Goal: Transaction & Acquisition: Book appointment/travel/reservation

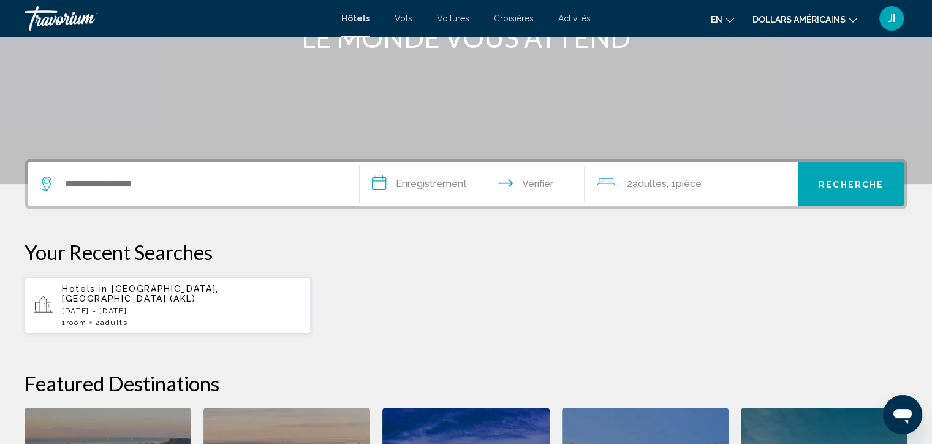
scroll to position [187, 0]
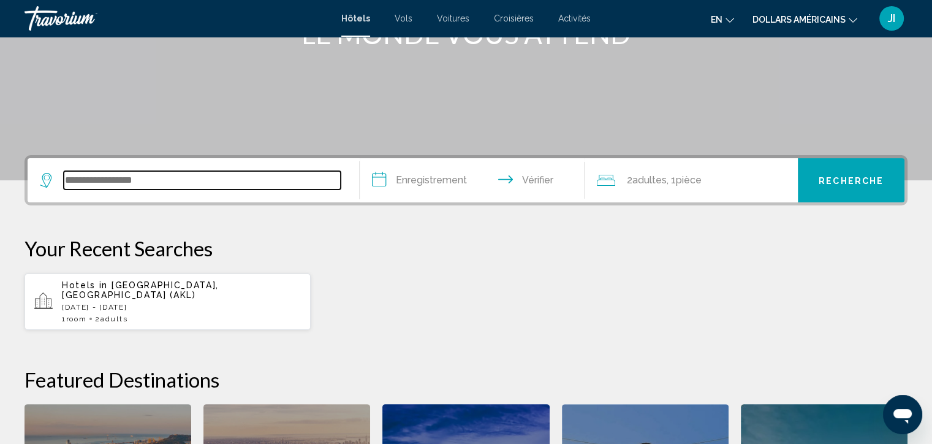
click at [192, 178] on input "Widget de recherche" at bounding box center [202, 180] width 277 height 18
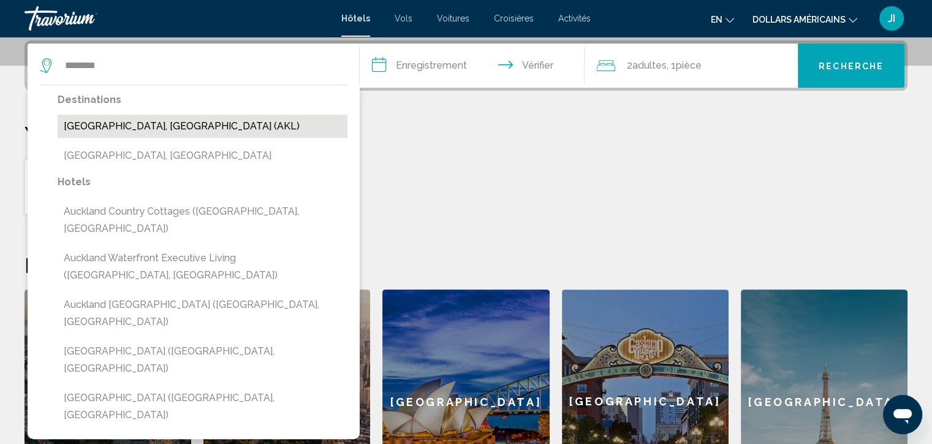
click at [170, 126] on button "[GEOGRAPHIC_DATA], [GEOGRAPHIC_DATA] (AKL)" at bounding box center [203, 126] width 290 height 23
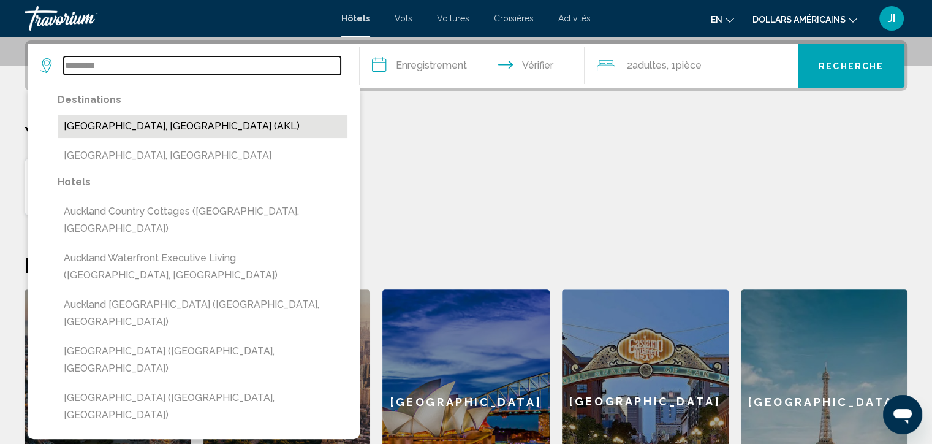
type input "**********"
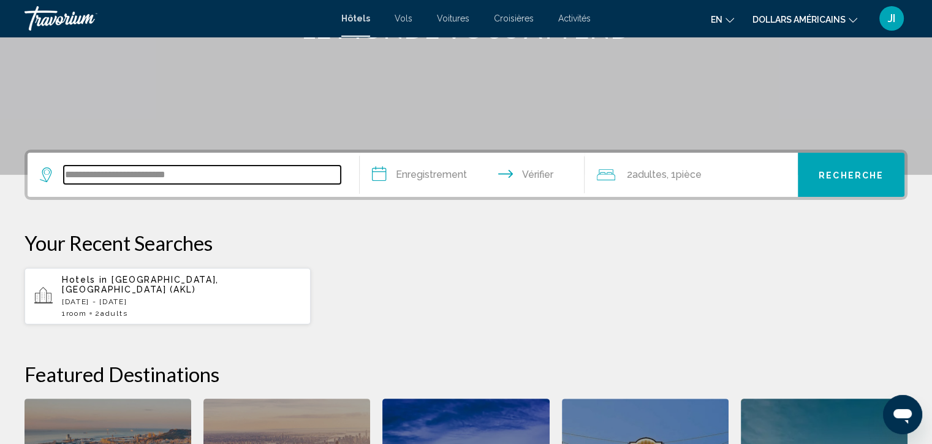
scroll to position [185, 0]
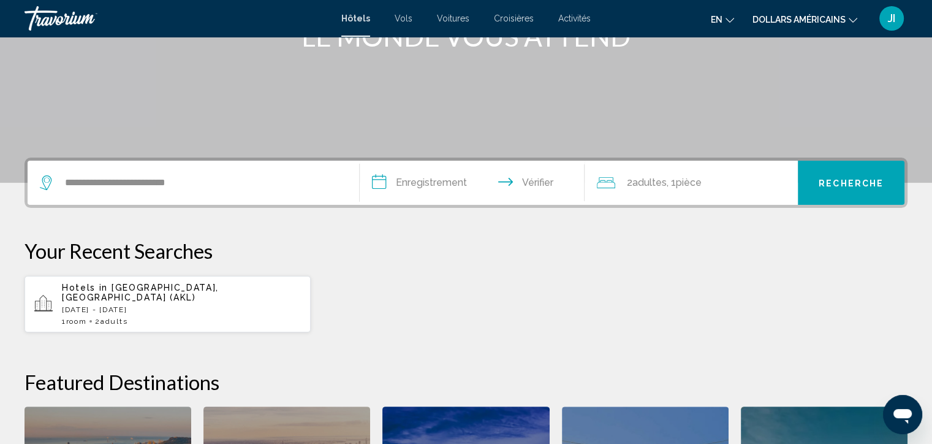
click at [410, 180] on input "**********" at bounding box center [475, 185] width 230 height 48
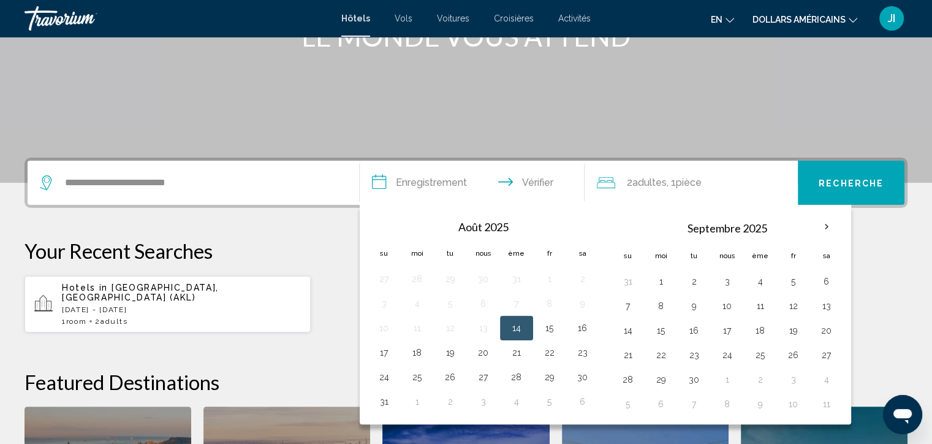
scroll to position [302, 0]
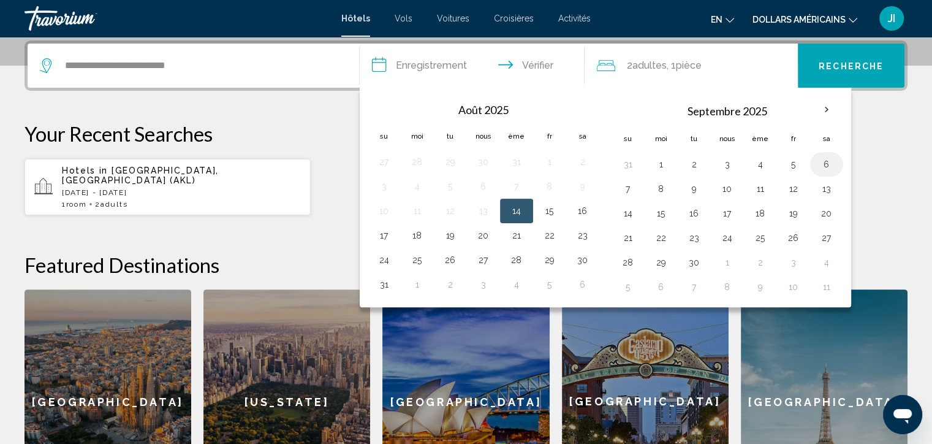
click at [827, 159] on button "6" at bounding box center [827, 164] width 20 height 17
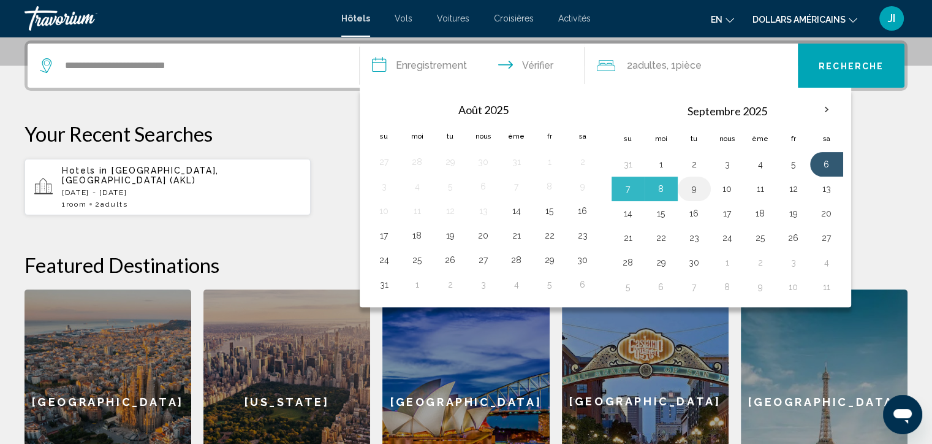
click at [694, 188] on button "9" at bounding box center [694, 188] width 20 height 17
type input "**********"
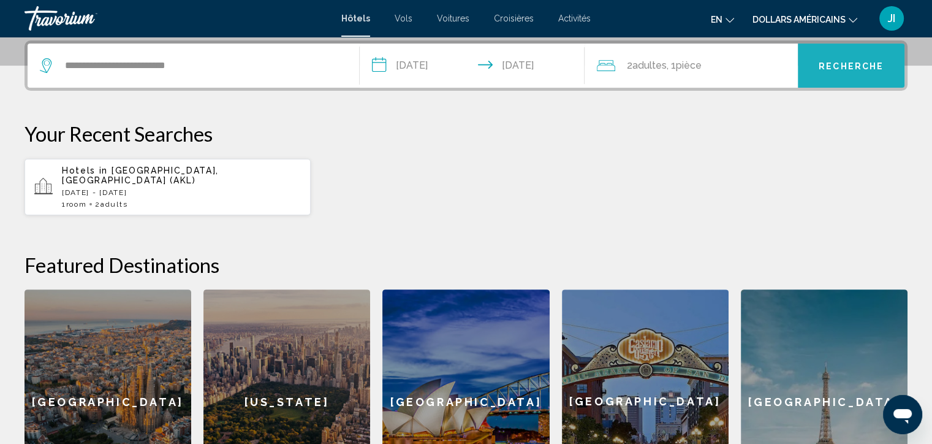
click at [822, 68] on font "Recherche" at bounding box center [850, 66] width 65 height 10
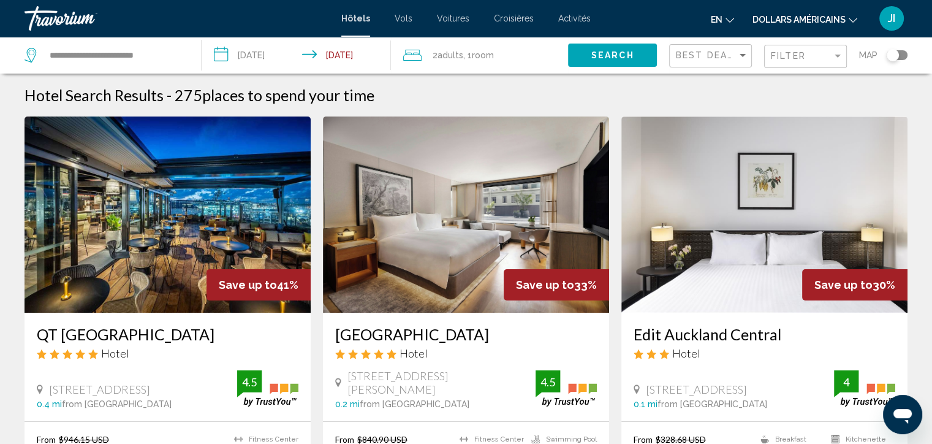
click at [822, 68] on button "Filter" at bounding box center [805, 56] width 83 height 25
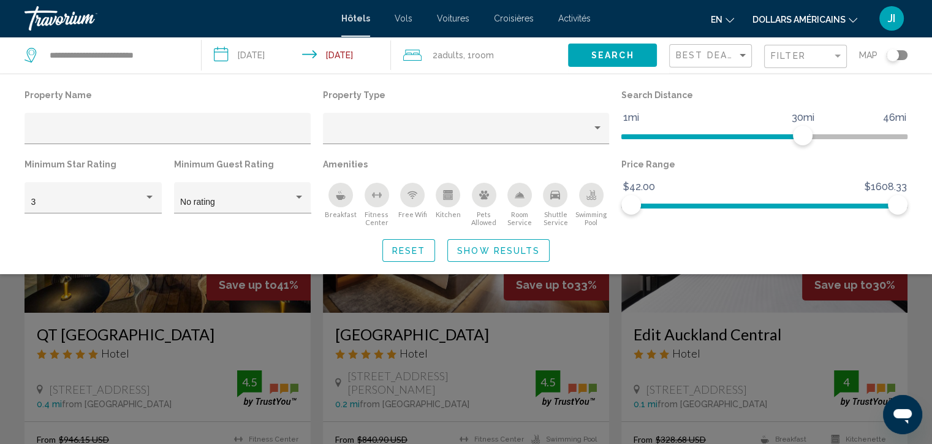
click at [429, 319] on div "Search widget" at bounding box center [466, 314] width 932 height 260
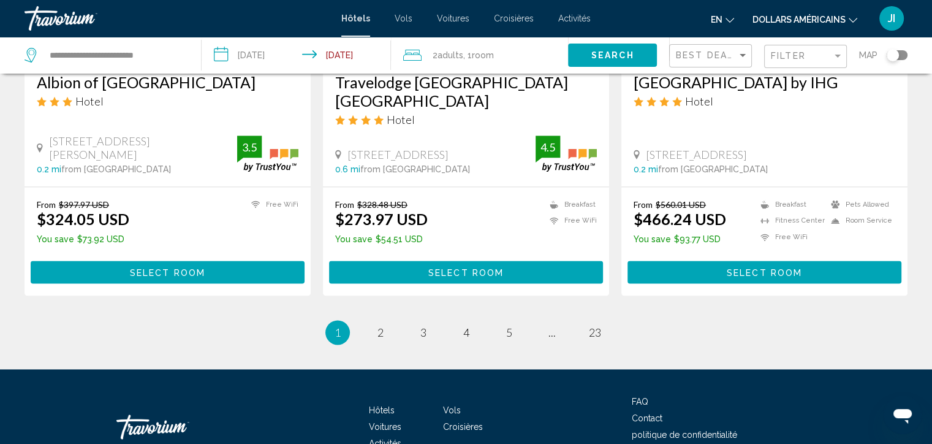
scroll to position [1593, 0]
click at [372, 322] on link "page 2" at bounding box center [379, 332] width 21 height 21
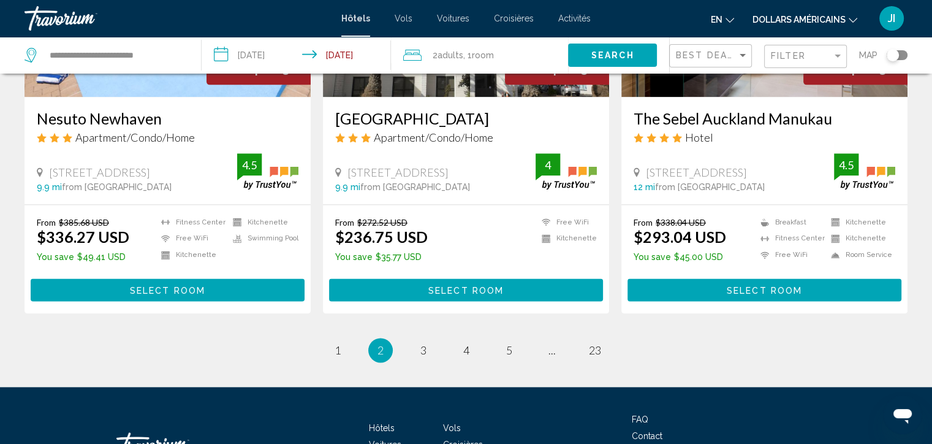
scroll to position [1626, 0]
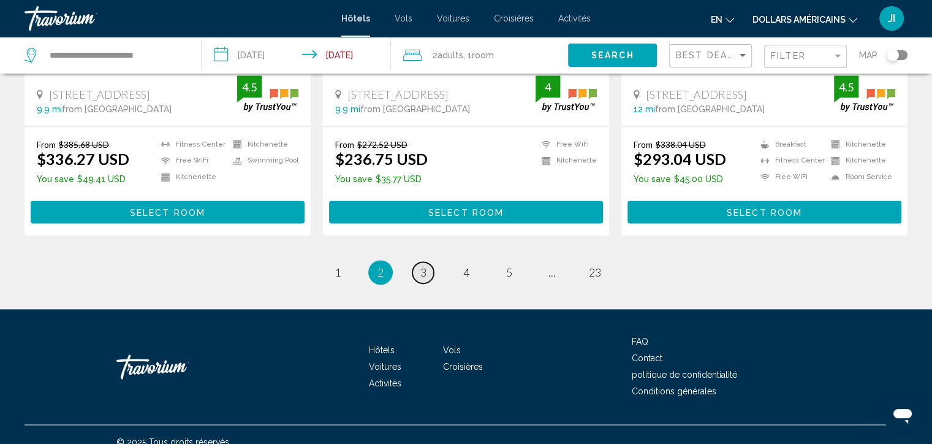
click at [425, 265] on span "3" at bounding box center [423, 271] width 6 height 13
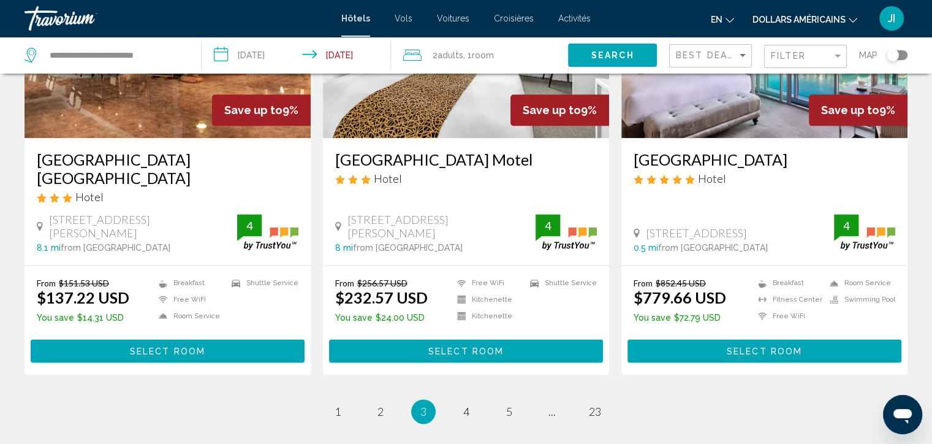
scroll to position [1534, 0]
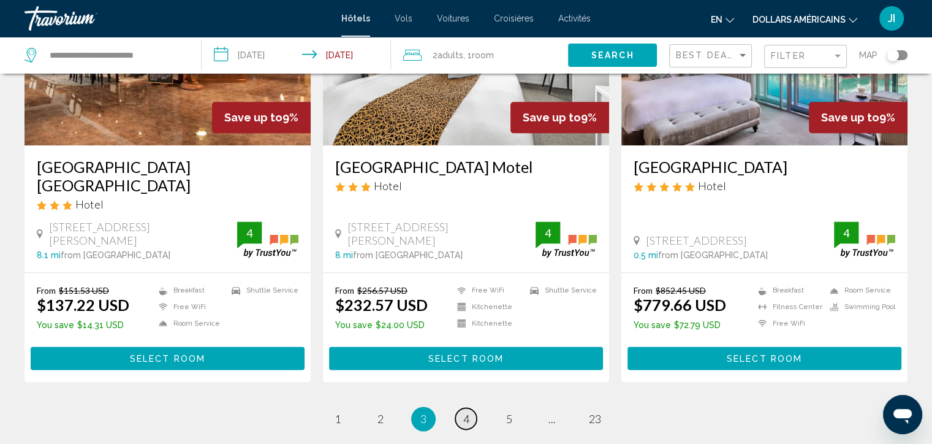
click at [468, 407] on link "page 4" at bounding box center [465, 417] width 21 height 21
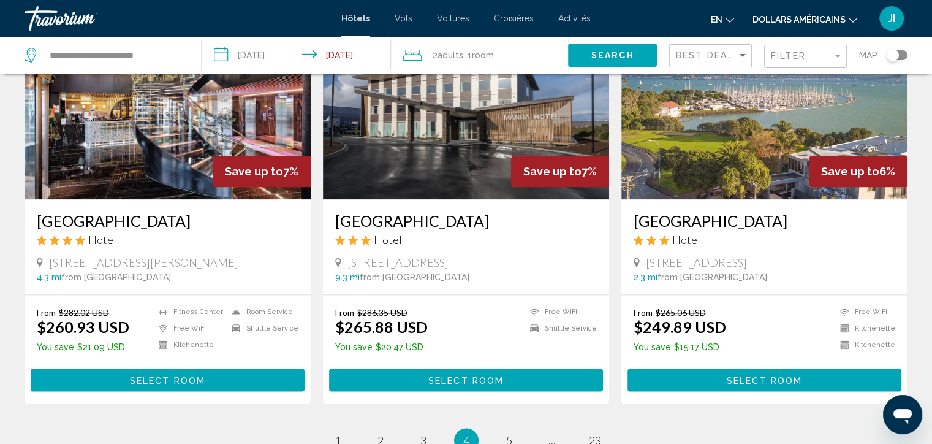
scroll to position [1487, 0]
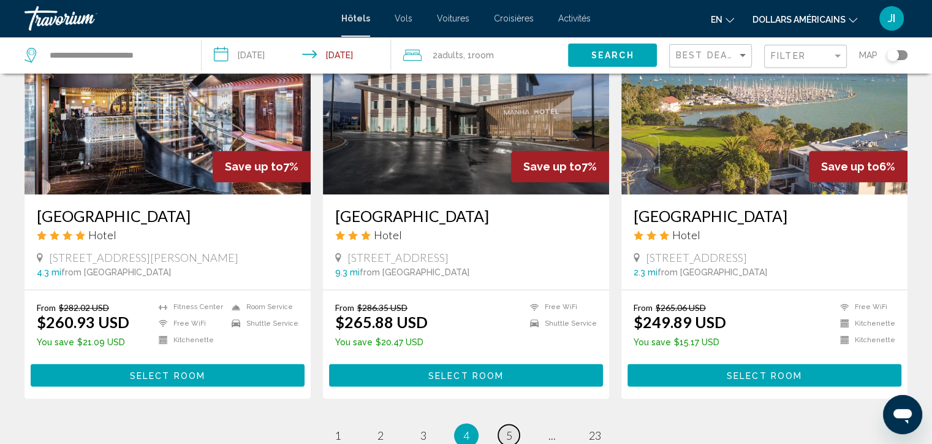
click at [508, 428] on span "5" at bounding box center [509, 434] width 6 height 13
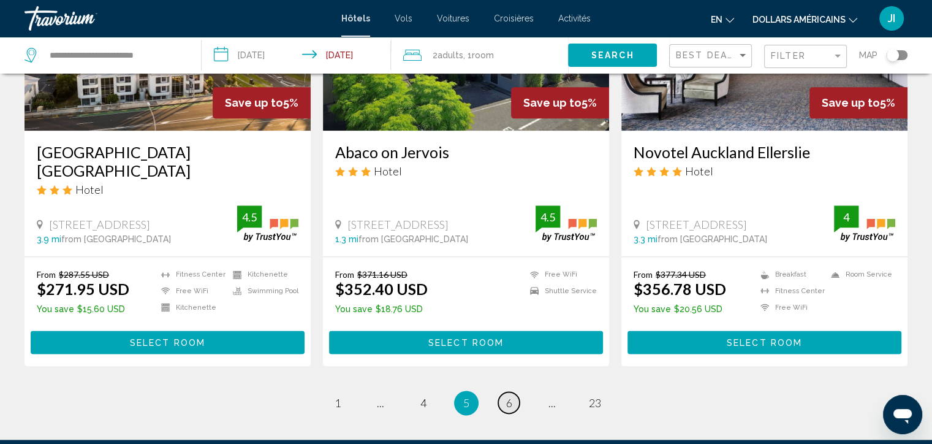
scroll to position [1620, 0]
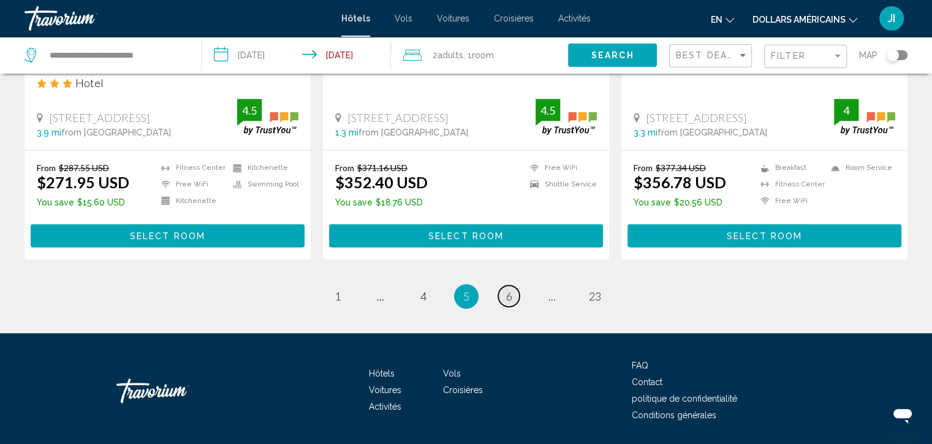
click at [502, 285] on link "page 6" at bounding box center [508, 295] width 21 height 21
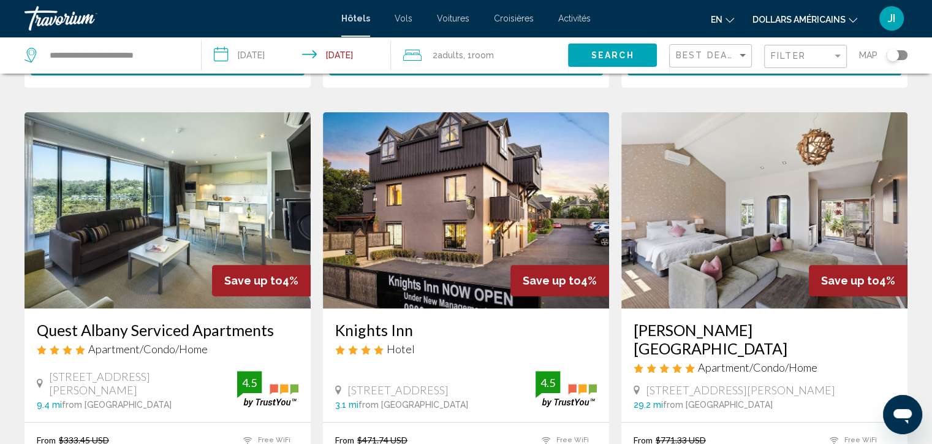
scroll to position [444, 0]
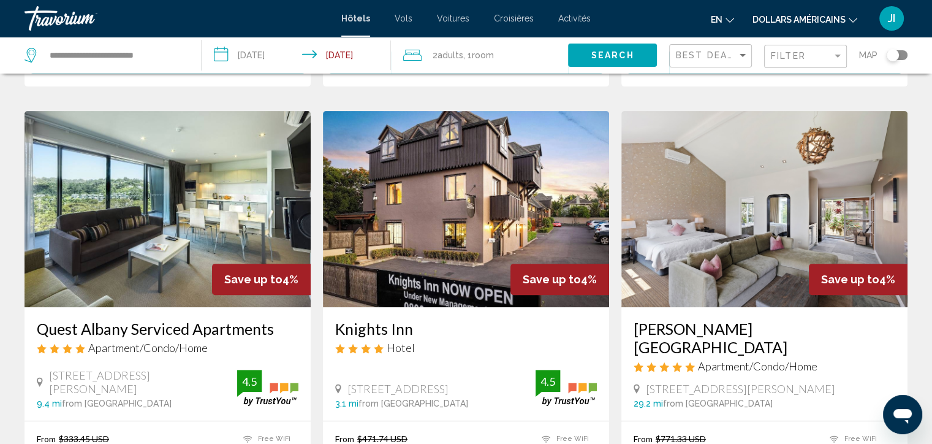
click at [502, 259] on img "Contenu principal" at bounding box center [466, 209] width 286 height 196
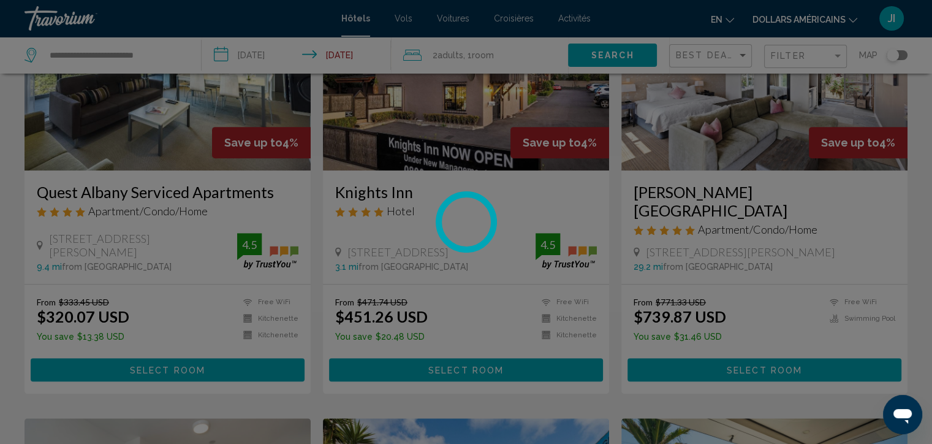
scroll to position [624, 0]
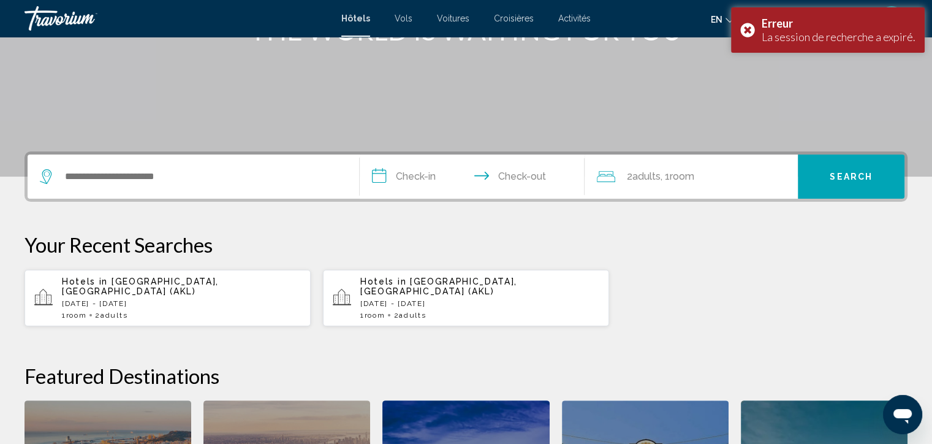
scroll to position [192, 0]
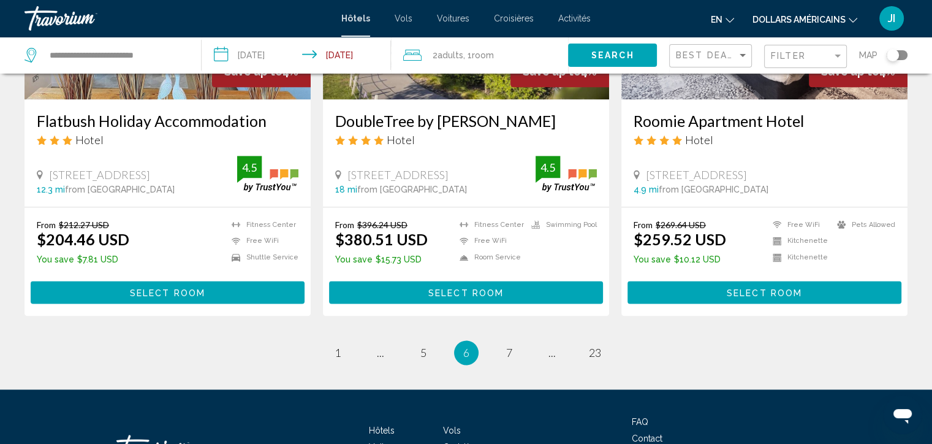
scroll to position [1620, 0]
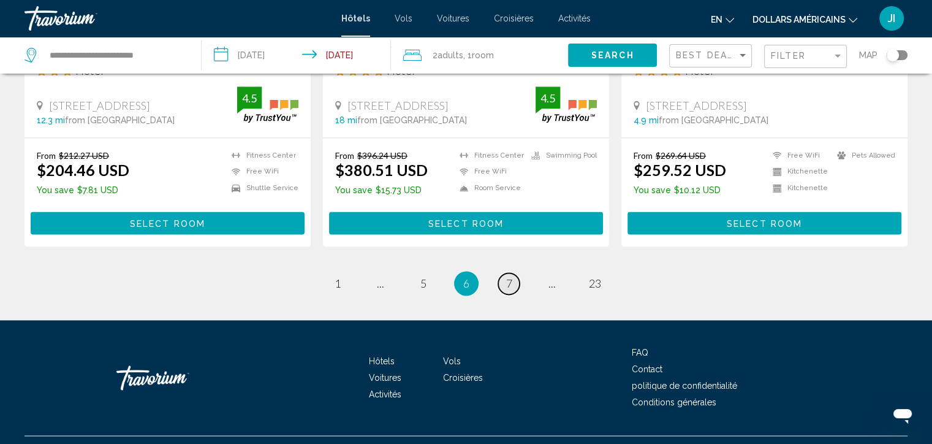
click at [510, 276] on span "7" at bounding box center [509, 282] width 6 height 13
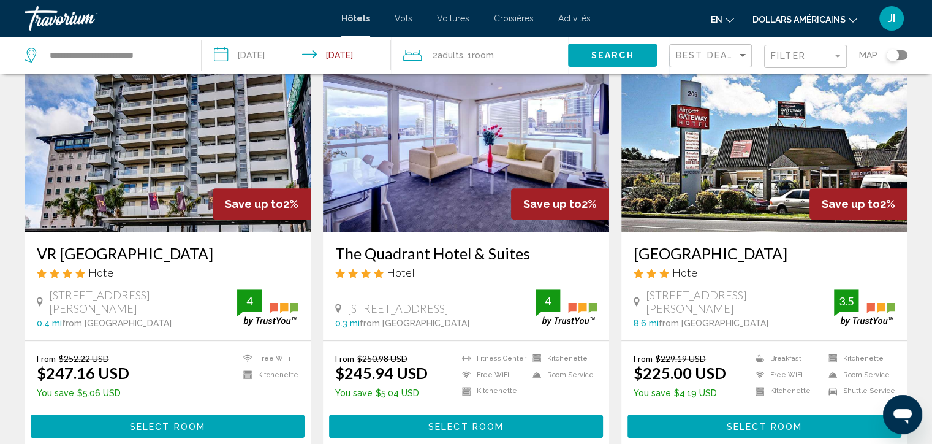
scroll to position [974, 0]
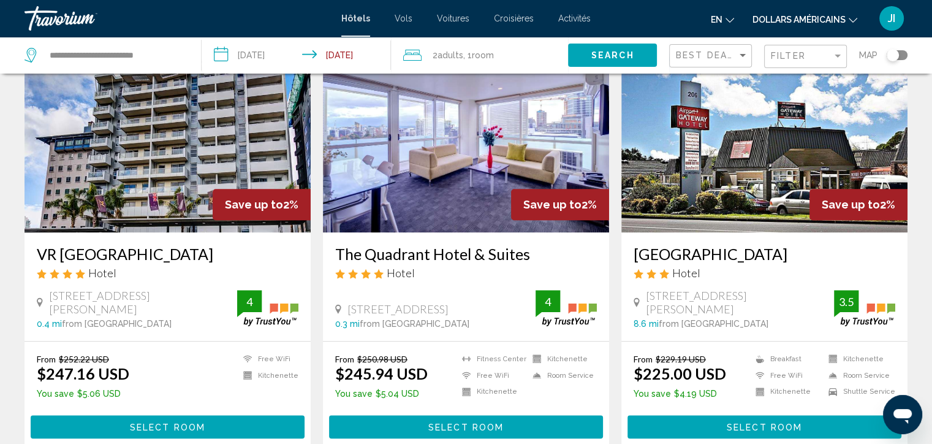
click at [191, 200] on img "Contenu principal" at bounding box center [168, 134] width 286 height 196
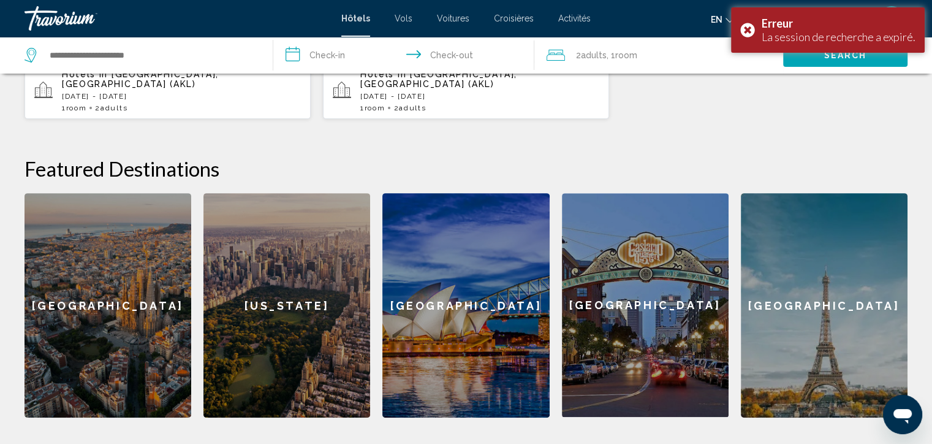
scroll to position [542, 0]
